Goal: Task Accomplishment & Management: Manage account settings

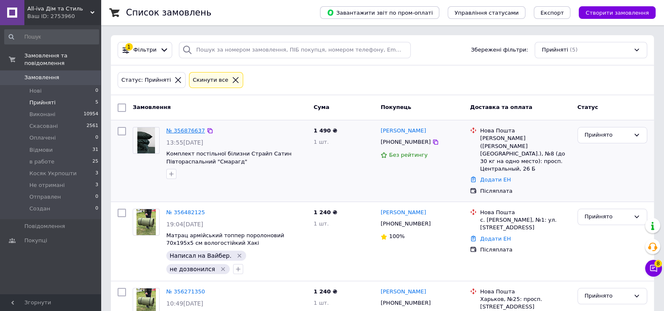
click at [187, 130] on link "№ 356876637" at bounding box center [185, 131] width 39 height 6
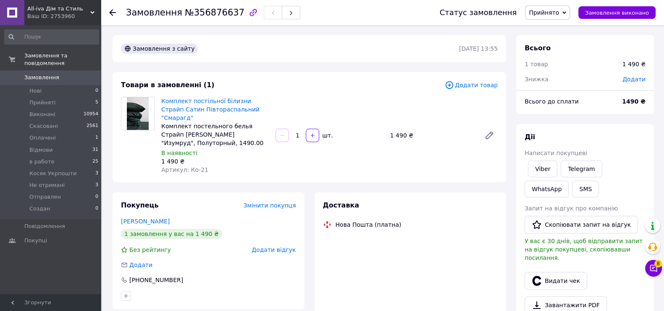
click at [146, 104] on img at bounding box center [138, 113] width 22 height 33
click at [174, 108] on link "Комплект постільної білизни Cтрайп Cатин Півтораспальний "Смарагд"" at bounding box center [210, 110] width 98 height 24
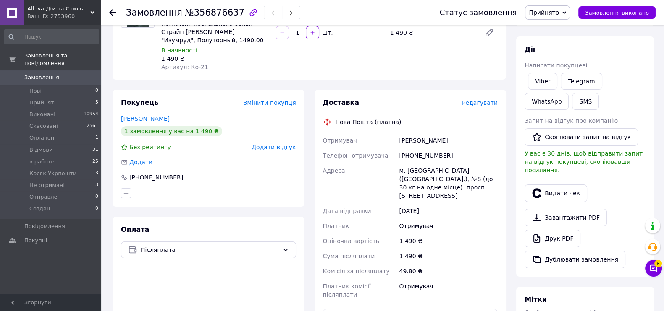
scroll to position [105, 0]
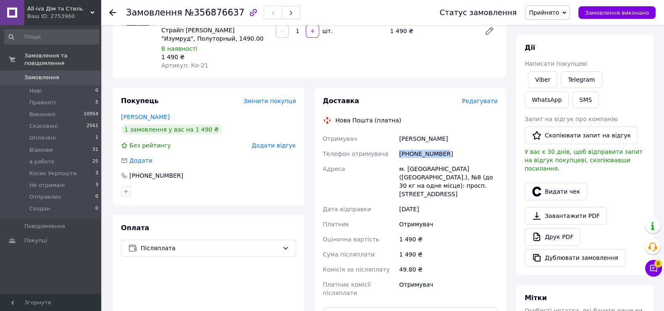
drag, startPoint x: 449, startPoint y: 150, endPoint x: 402, endPoint y: 252, distance: 112.7
click at [382, 150] on div "Отримувач [PERSON_NAME] Телефон отримувача [PHONE_NUMBER] Адреса м. [GEOGRAPHIC…" at bounding box center [410, 216] width 178 height 170
copy div "Телефон отримувача [PHONE_NUMBER]"
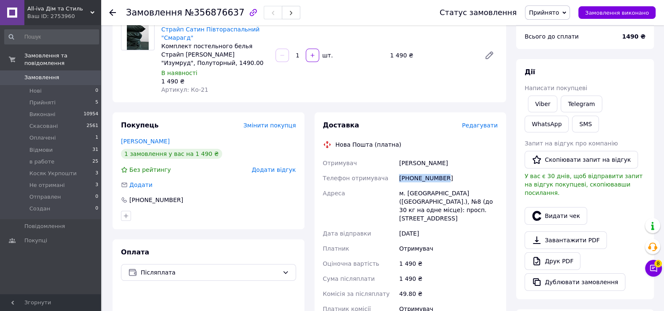
scroll to position [0, 0]
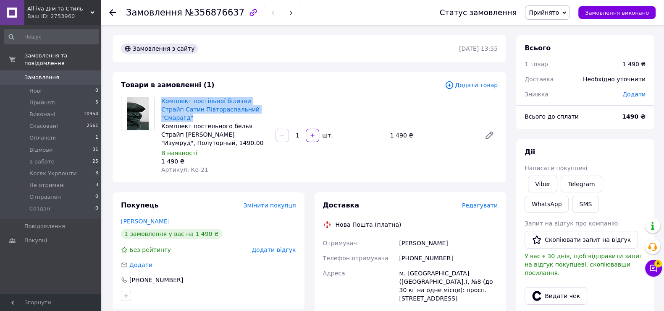
drag, startPoint x: 256, startPoint y: 112, endPoint x: 160, endPoint y: 100, distance: 96.4
click at [160, 100] on div "Комплект постільної білизни Cтрайп Cатин Півтораспальний "Смарагд" Комплект пос…" at bounding box center [215, 135] width 114 height 81
copy link "Комплект постільної білизни Cтрайп Cатин Півтораспальний "Смарагд""
click at [440, 135] on div "1 490 ₴" at bounding box center [432, 136] width 91 height 12
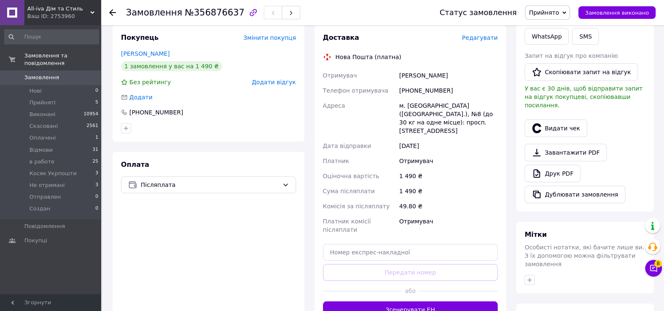
scroll to position [262, 0]
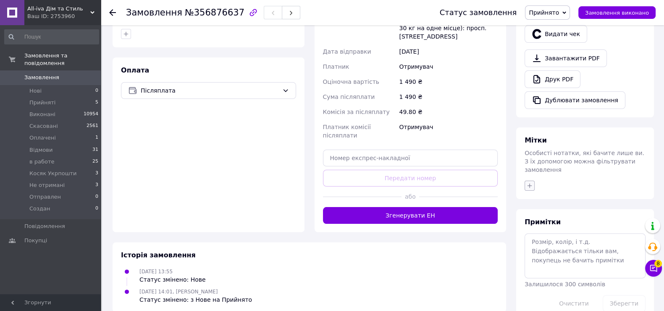
click at [529, 181] on button "button" at bounding box center [529, 186] width 10 height 10
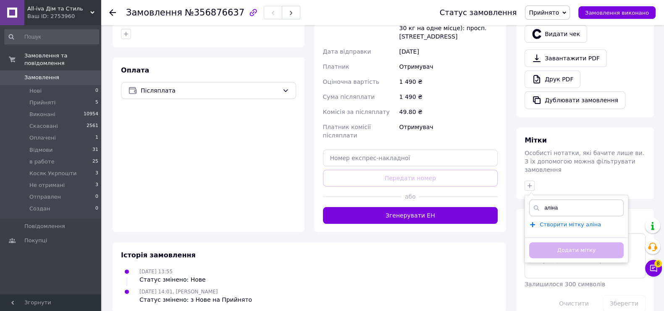
type input "аліна"
click at [580, 222] on span "Створити мітку [PERSON_NAME]" at bounding box center [569, 225] width 61 height 7
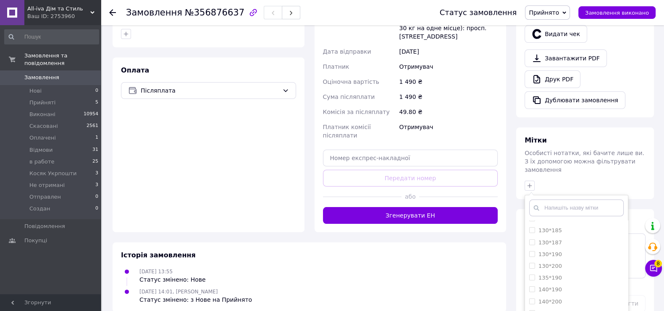
scroll to position [209, 0]
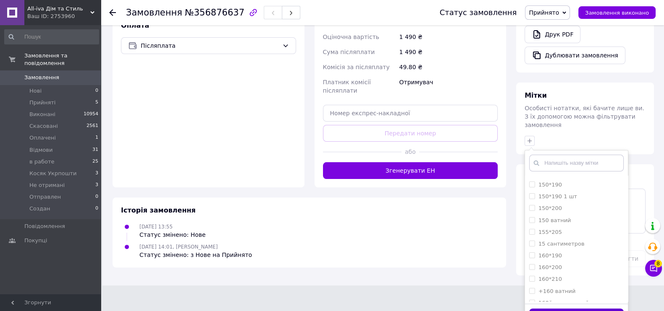
click at [595, 309] on button "Додати мітку" at bounding box center [576, 317] width 94 height 16
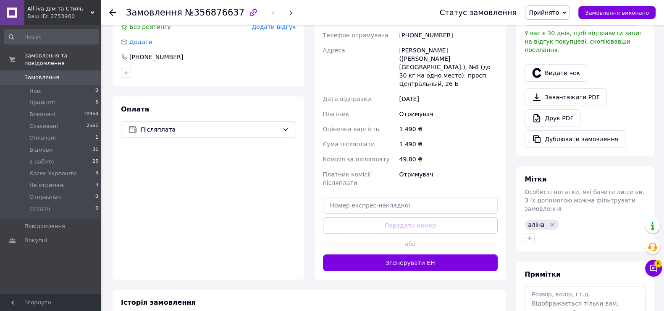
scroll to position [172, 0]
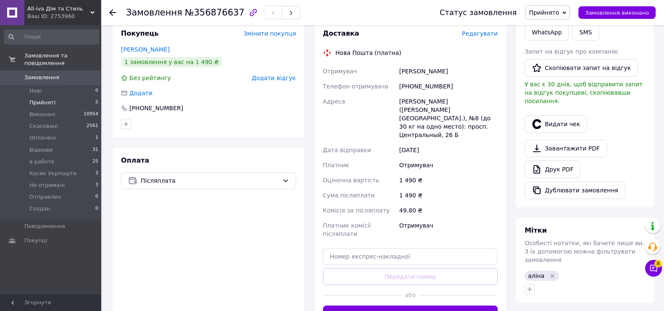
click at [84, 97] on li "Прийняті 5" at bounding box center [51, 103] width 103 height 12
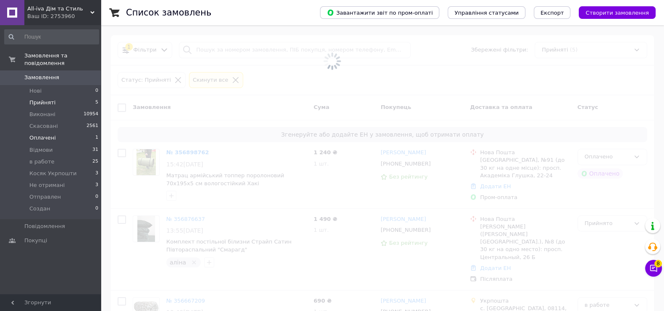
click at [81, 132] on li "Оплачені 1" at bounding box center [51, 138] width 103 height 12
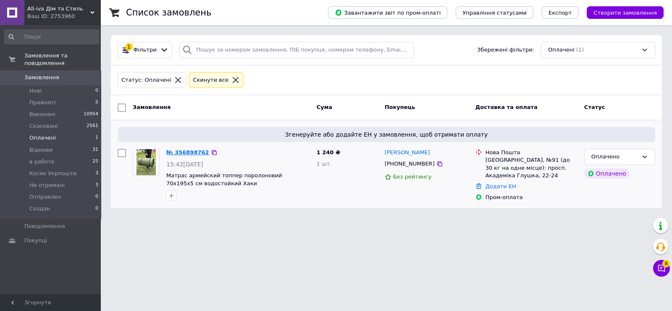
click at [189, 153] on link "№ 356898762" at bounding box center [187, 152] width 43 height 6
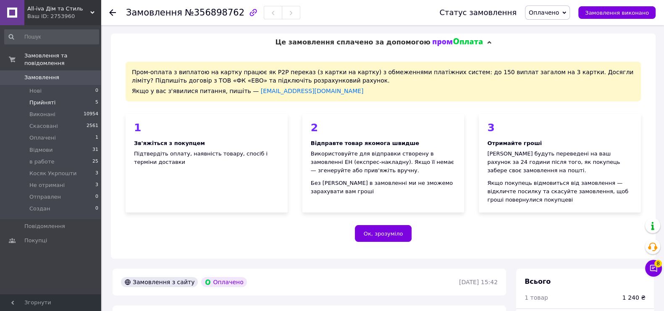
click at [60, 99] on li "Прийняті 5" at bounding box center [51, 103] width 103 height 12
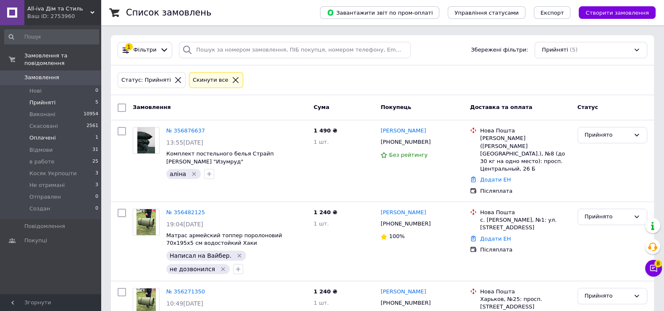
click at [62, 134] on li "Оплачені 1" at bounding box center [51, 138] width 103 height 12
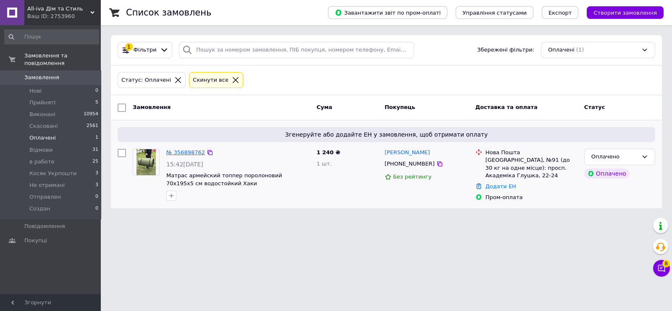
click at [186, 152] on link "№ 356898762" at bounding box center [185, 152] width 39 height 6
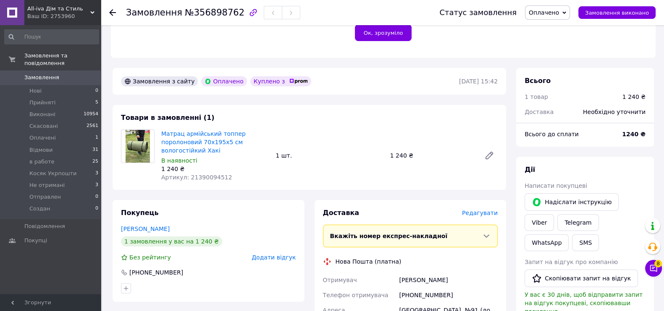
scroll to position [209, 0]
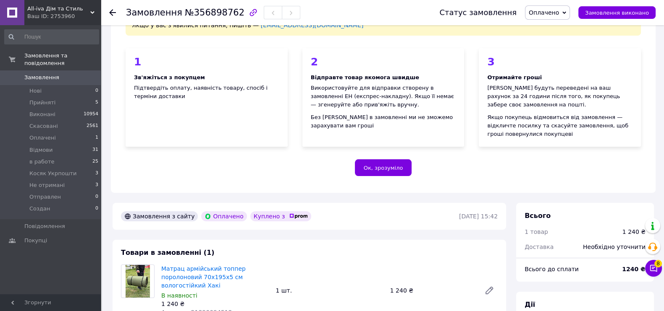
scroll to position [52, 0]
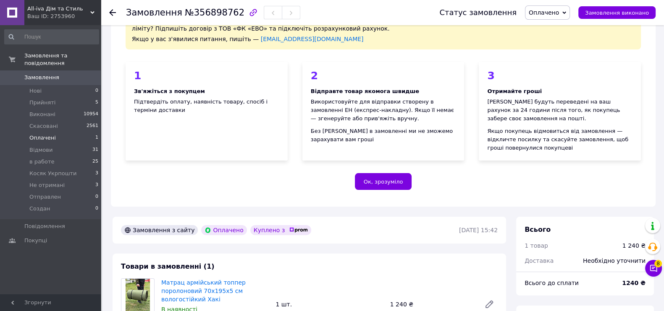
click at [76, 132] on li "Оплачені 1" at bounding box center [51, 138] width 103 height 12
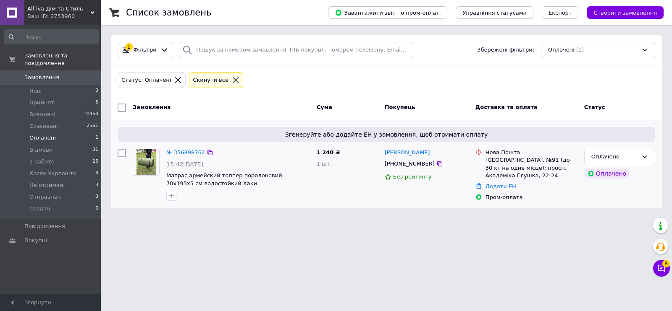
click at [184, 156] on div "№ 356898762" at bounding box center [185, 153] width 40 height 10
click at [188, 152] on link "№ 356898762" at bounding box center [185, 152] width 39 height 6
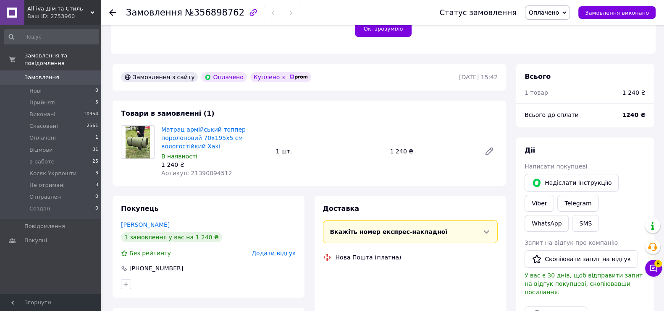
scroll to position [315, 0]
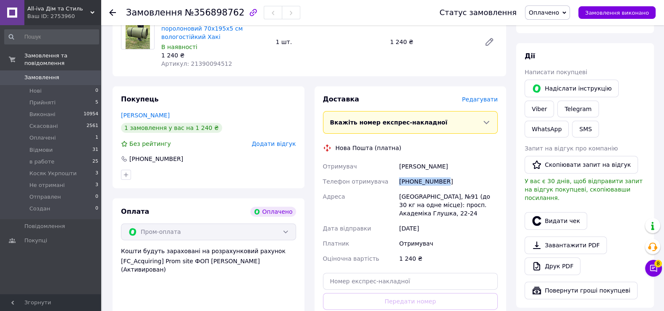
drag, startPoint x: 446, startPoint y: 179, endPoint x: 399, endPoint y: 181, distance: 47.1
click at [399, 181] on div "[PHONE_NUMBER]" at bounding box center [448, 181] width 102 height 15
copy div "[PHONE_NUMBER]"
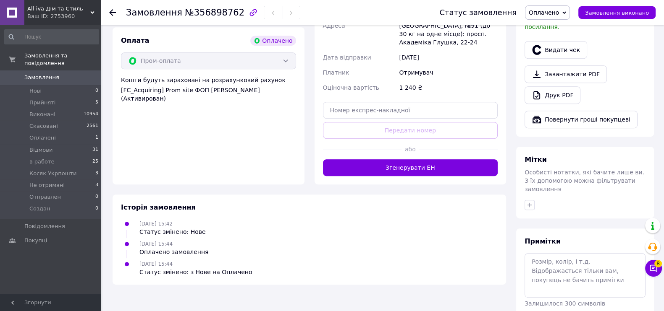
scroll to position [487, 0]
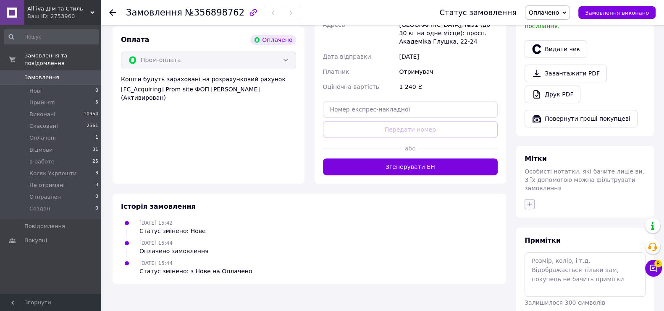
click at [531, 201] on icon "button" at bounding box center [529, 204] width 7 height 7
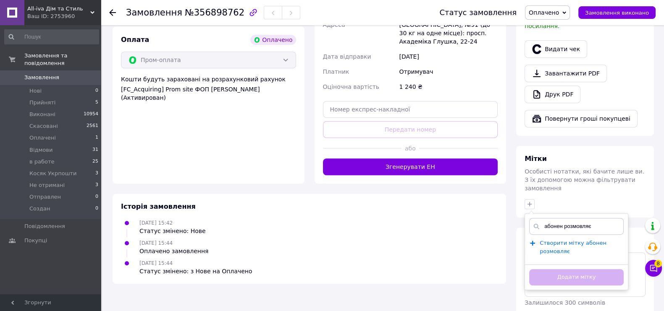
type input "абонен розмовляє"
click at [558, 240] on span "Створити мітку абонен розмовляє" at bounding box center [572, 247] width 67 height 15
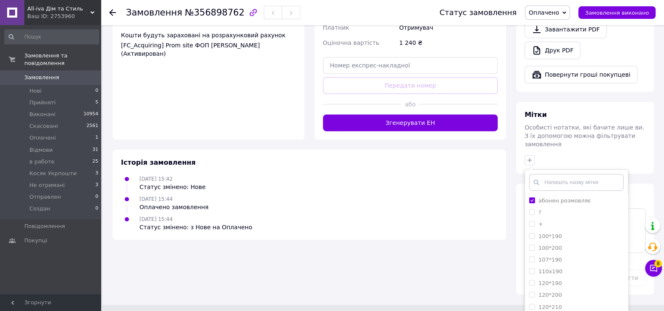
scroll to position [105, 0]
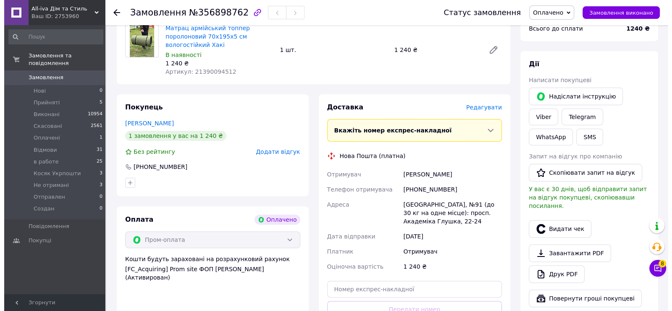
scroll to position [291, 0]
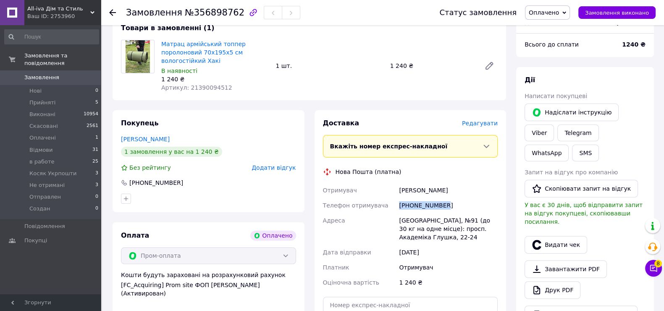
drag, startPoint x: 406, startPoint y: 202, endPoint x: 382, endPoint y: 214, distance: 26.5
click at [378, 204] on div "Отримувач Василенко Павло Телефон отримувача +380933050515 Адреса Одеса, №91 (д…" at bounding box center [410, 236] width 178 height 107
copy div "Телефон отримувача +380933050515"
click at [437, 183] on div "[PERSON_NAME]" at bounding box center [448, 190] width 102 height 15
click at [489, 127] on span "Редагувати" at bounding box center [480, 123] width 36 height 7
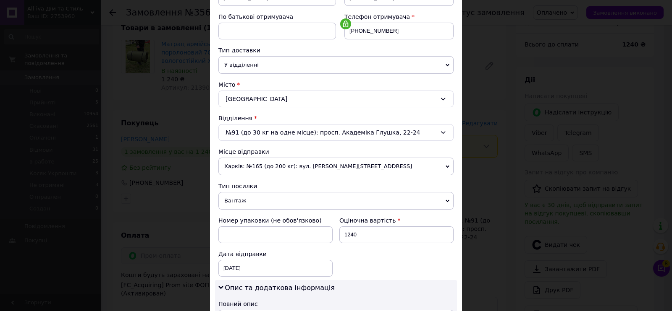
scroll to position [157, 0]
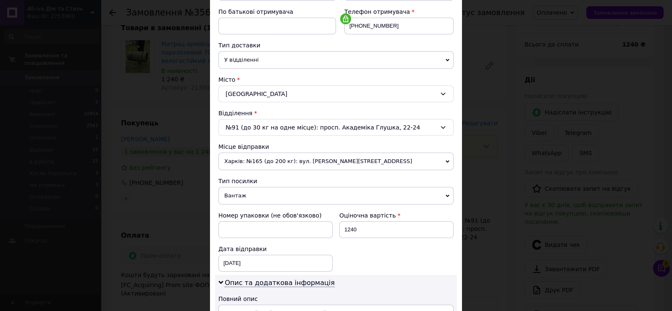
click at [337, 131] on div "№91 (до 30 кг на одне місце): просп. Академіка Глушка, 22-24" at bounding box center [335, 127] width 235 height 17
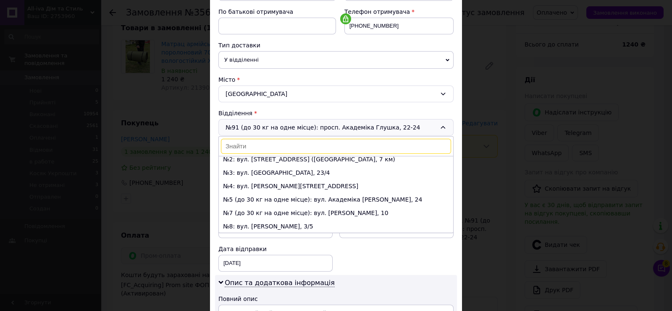
scroll to position [0, 0]
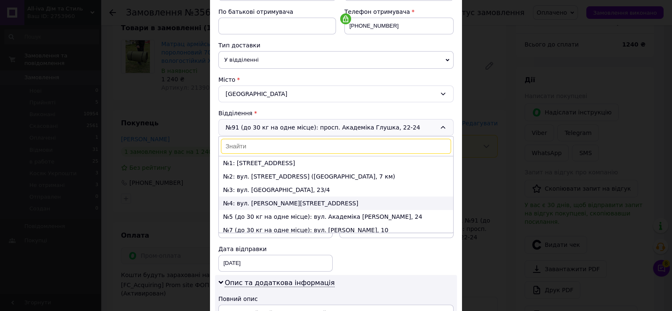
click at [315, 200] on li "№4: вул. Євгена Чикаленка, 86" at bounding box center [336, 203] width 234 height 13
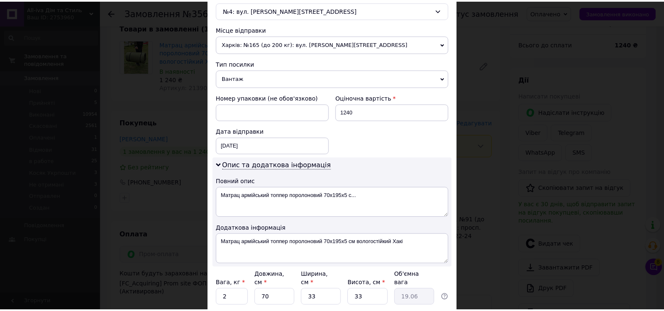
scroll to position [338, 0]
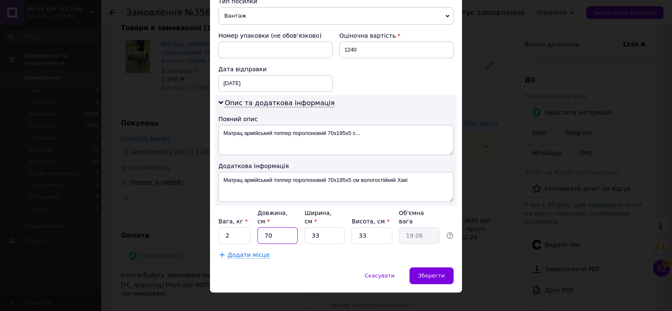
click at [282, 228] on input "70" at bounding box center [277, 236] width 40 height 17
type input "7"
type input "1.91"
type input "75"
type input "20.42"
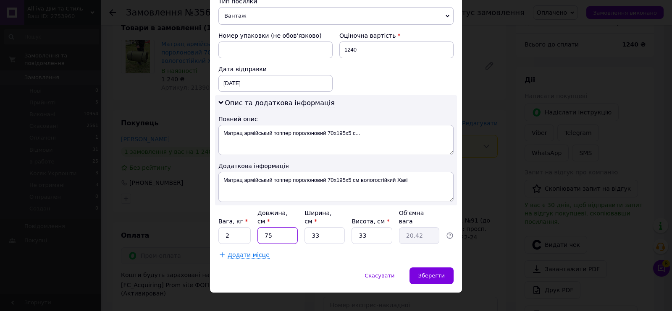
type input "75"
click at [320, 228] on input "33" at bounding box center [324, 236] width 40 height 17
type input "3"
type input "1.86"
type input "7"
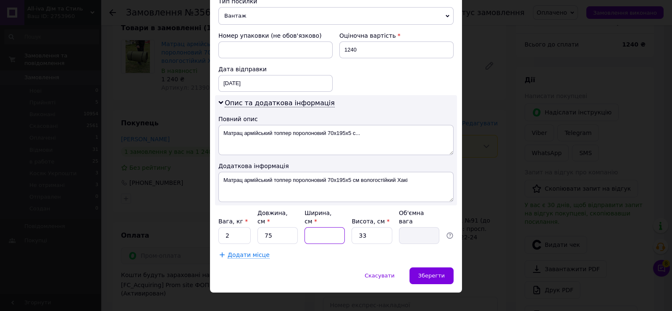
type input "4.33"
type input "75"
type input "46.41"
type input "75"
click at [395, 228] on div "Вага, кг * 2 Довжина, см * 75 Ширина, см * 75 Висота, см * 33 Об'ємна вага 46.41" at bounding box center [335, 226] width 235 height 35
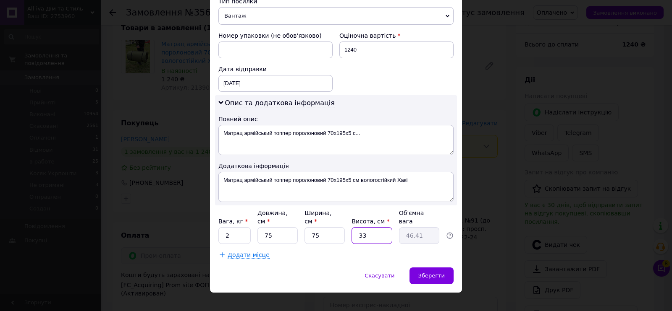
click at [377, 228] on input "33" at bounding box center [371, 236] width 40 height 17
type input "3"
type input "4.22"
type input "2"
type input "2.81"
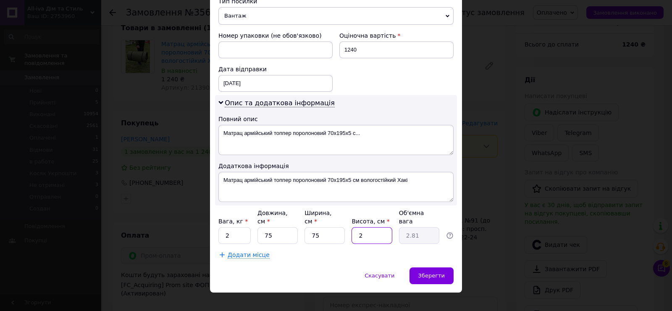
type input "20"
type input "28.13"
type input "20"
click at [290, 251] on div "Додати місце" at bounding box center [335, 255] width 235 height 8
click at [428, 268] on div "Зберегти" at bounding box center [431, 276] width 44 height 17
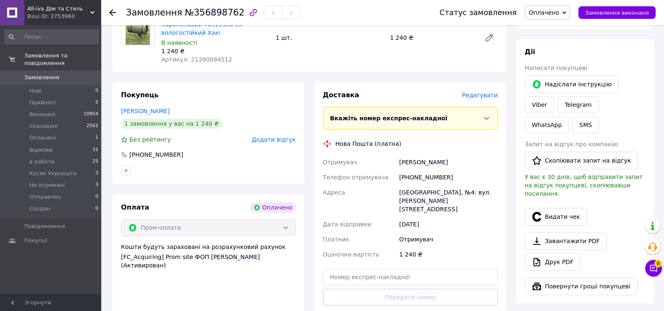
scroll to position [396, 0]
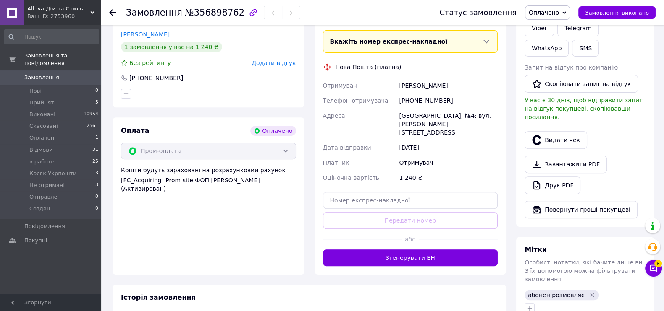
click at [442, 241] on div at bounding box center [458, 239] width 79 height 21
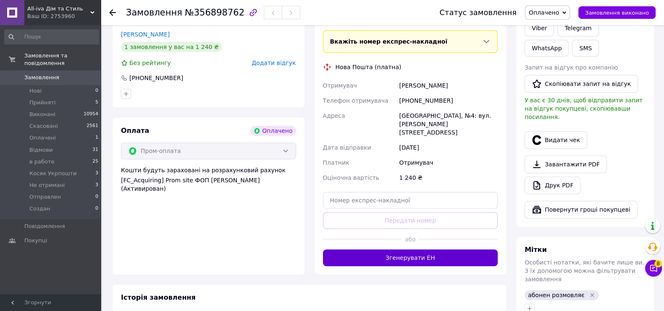
click at [445, 250] on button "Згенерувати ЕН" at bounding box center [410, 258] width 175 height 17
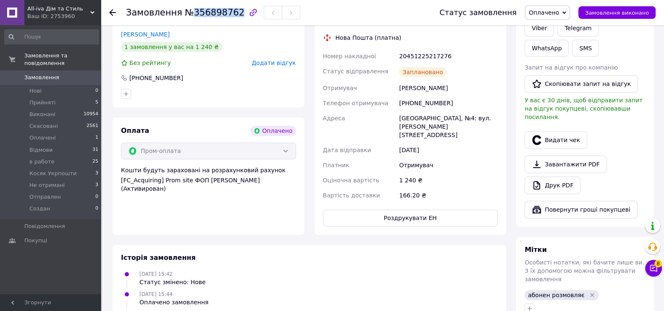
drag, startPoint x: 230, startPoint y: 13, endPoint x: 188, endPoint y: 14, distance: 41.1
click at [188, 14] on span "№356898762" at bounding box center [215, 13] width 60 height 10
copy span "356898762"
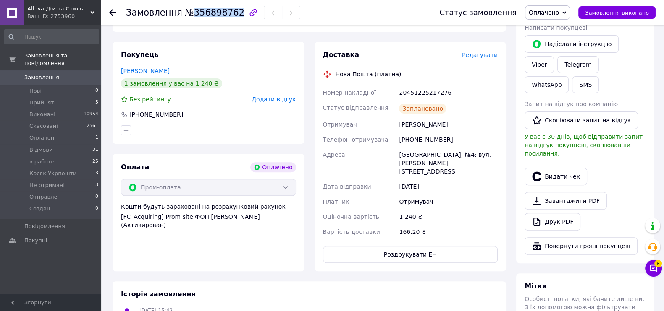
scroll to position [343, 0]
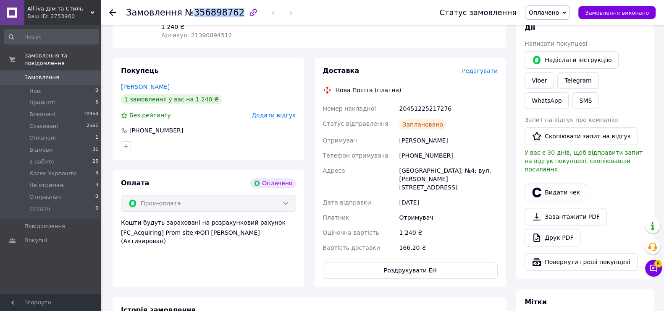
drag, startPoint x: 418, startPoint y: 144, endPoint x: 399, endPoint y: 146, distance: 19.0
click at [399, 146] on div "[PERSON_NAME]" at bounding box center [448, 140] width 102 height 15
copy div "[PERSON_NAME]"
drag, startPoint x: 446, startPoint y: 158, endPoint x: 402, endPoint y: 158, distance: 44.1
click at [402, 158] on div "[PHONE_NUMBER]" at bounding box center [448, 155] width 102 height 15
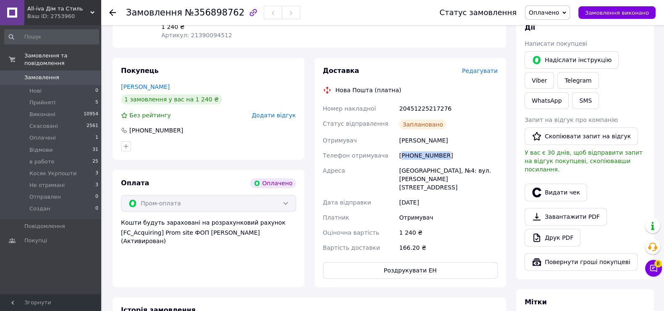
copy div "380933050515"
drag, startPoint x: 415, startPoint y: 108, endPoint x: 391, endPoint y: 110, distance: 24.0
click at [391, 110] on div "Номер накладної 20451225217276 Статус відправлення Заплановано Отримувач Василе…" at bounding box center [410, 178] width 178 height 154
copy div "Номер накладної 20451225217276"
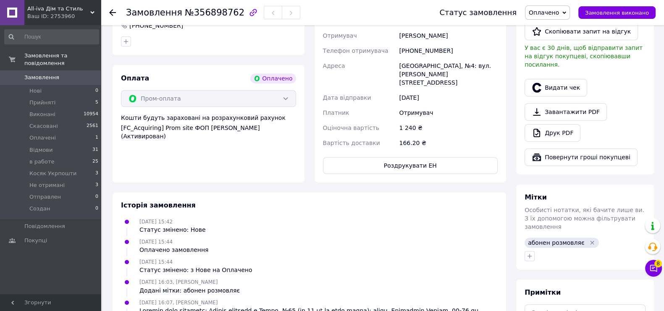
scroll to position [501, 0]
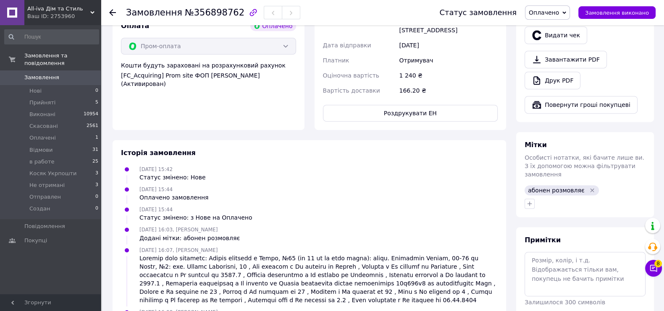
click at [589, 187] on icon "Видалити мітку" at bounding box center [592, 190] width 7 height 7
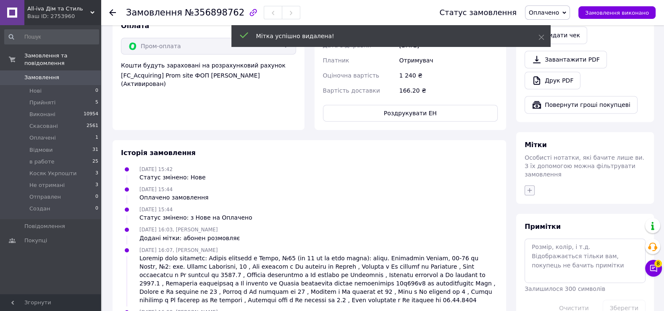
click at [534, 186] on button "button" at bounding box center [529, 191] width 10 height 10
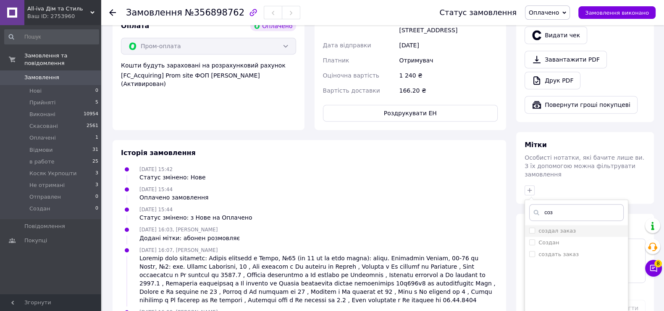
type input "соз"
click at [557, 228] on label "создал заказ" at bounding box center [556, 231] width 37 height 6
checkbox input "true"
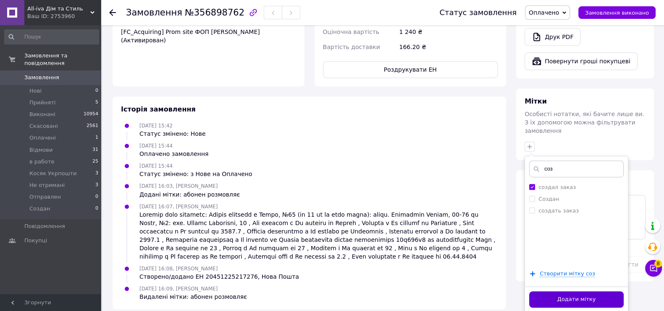
click at [568, 292] on button "Додати мітку" at bounding box center [576, 300] width 94 height 16
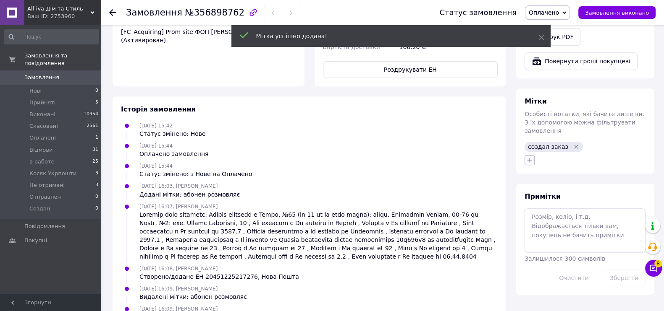
click at [531, 157] on icon "button" at bounding box center [529, 160] width 7 height 7
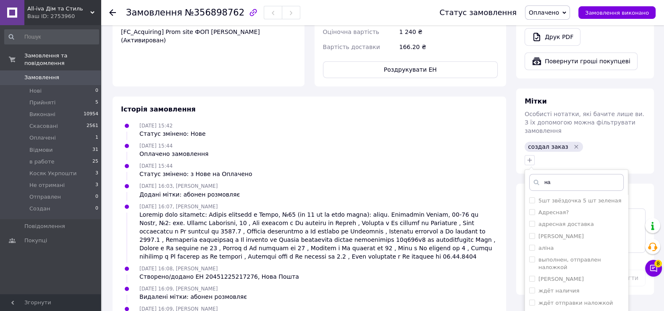
click at [562, 174] on input "на" at bounding box center [576, 182] width 94 height 17
type input "н"
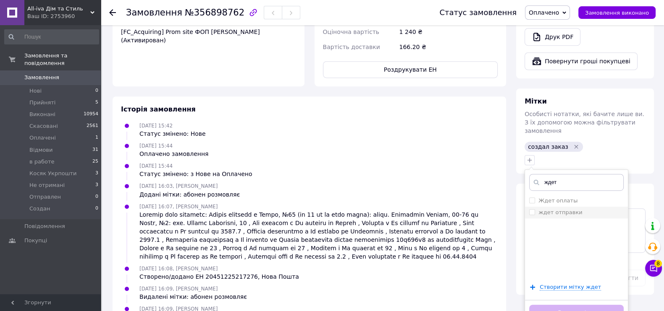
type input "ждет"
click at [561, 209] on label "ждет отправки" at bounding box center [560, 212] width 44 height 6
checkbox input "true"
click at [558, 305] on button "Додати мітку" at bounding box center [576, 313] width 94 height 16
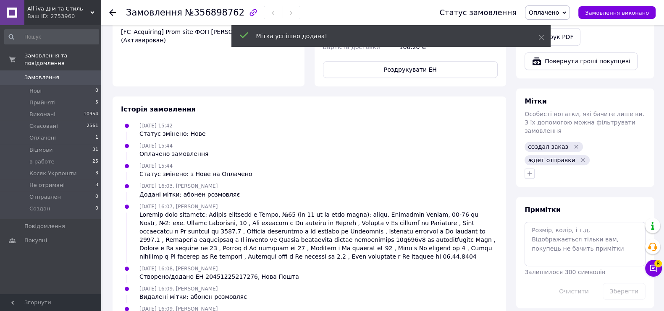
click at [560, 19] on span "Оплачено" at bounding box center [547, 12] width 45 height 14
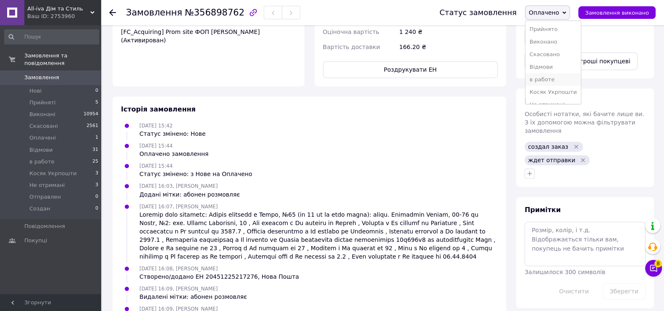
click at [563, 79] on li "в работе" at bounding box center [553, 79] width 56 height 13
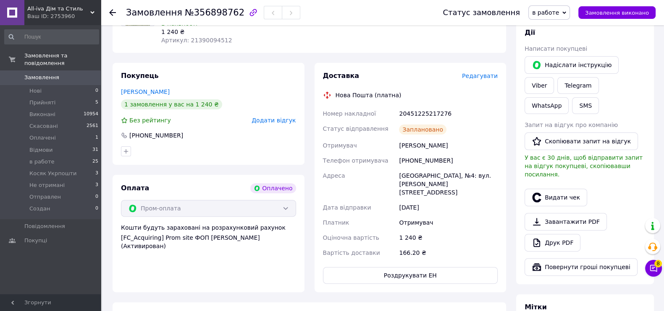
scroll to position [387, 0]
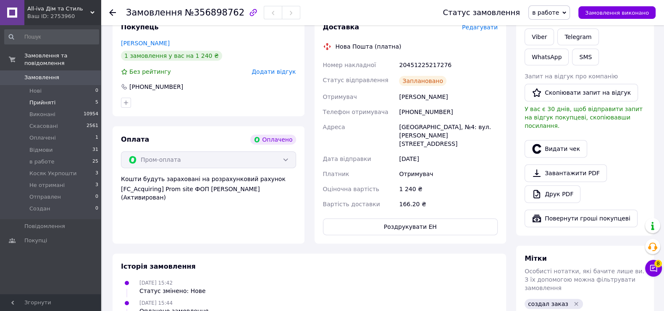
click at [81, 97] on li "Прийняті 5" at bounding box center [51, 103] width 103 height 12
